Goal: Entertainment & Leisure: Consume media (video, audio)

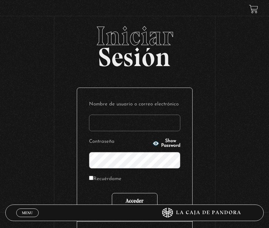
type input "[EMAIL_ADDRESS][DOMAIN_NAME]"
click at [135, 195] on input "Acceder" at bounding box center [135, 201] width 46 height 17
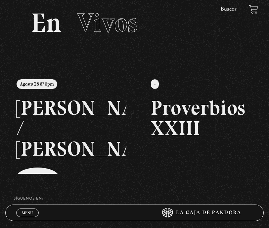
scroll to position [27, 0]
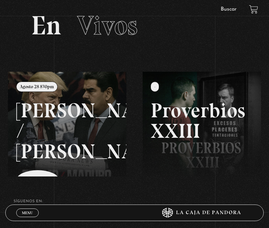
click at [61, 125] on link at bounding box center [142, 186] width 269 height 228
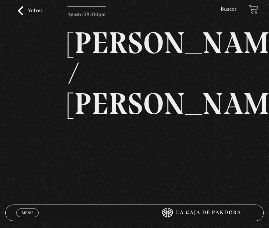
scroll to position [99, 0]
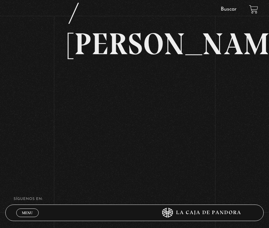
click at [35, 111] on div "Volver Agosto 28 830pm [PERSON_NAME] / [GEOGRAPHIC_DATA]" at bounding box center [134, 41] width 269 height 234
